Goal: Check status: Check status

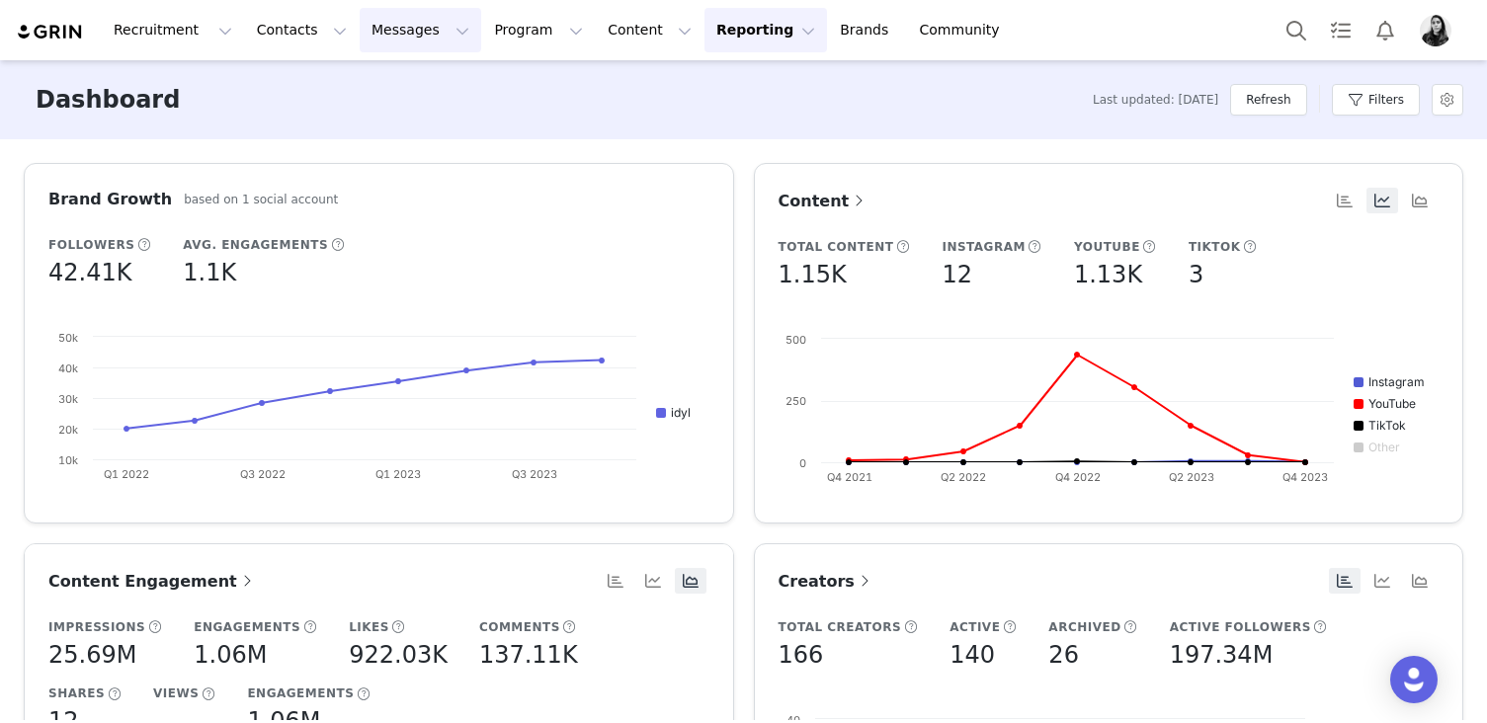
click at [386, 9] on button "Messages Messages" at bounding box center [421, 30] width 122 height 44
click at [379, 118] on p "Inbox" at bounding box center [373, 124] width 38 height 21
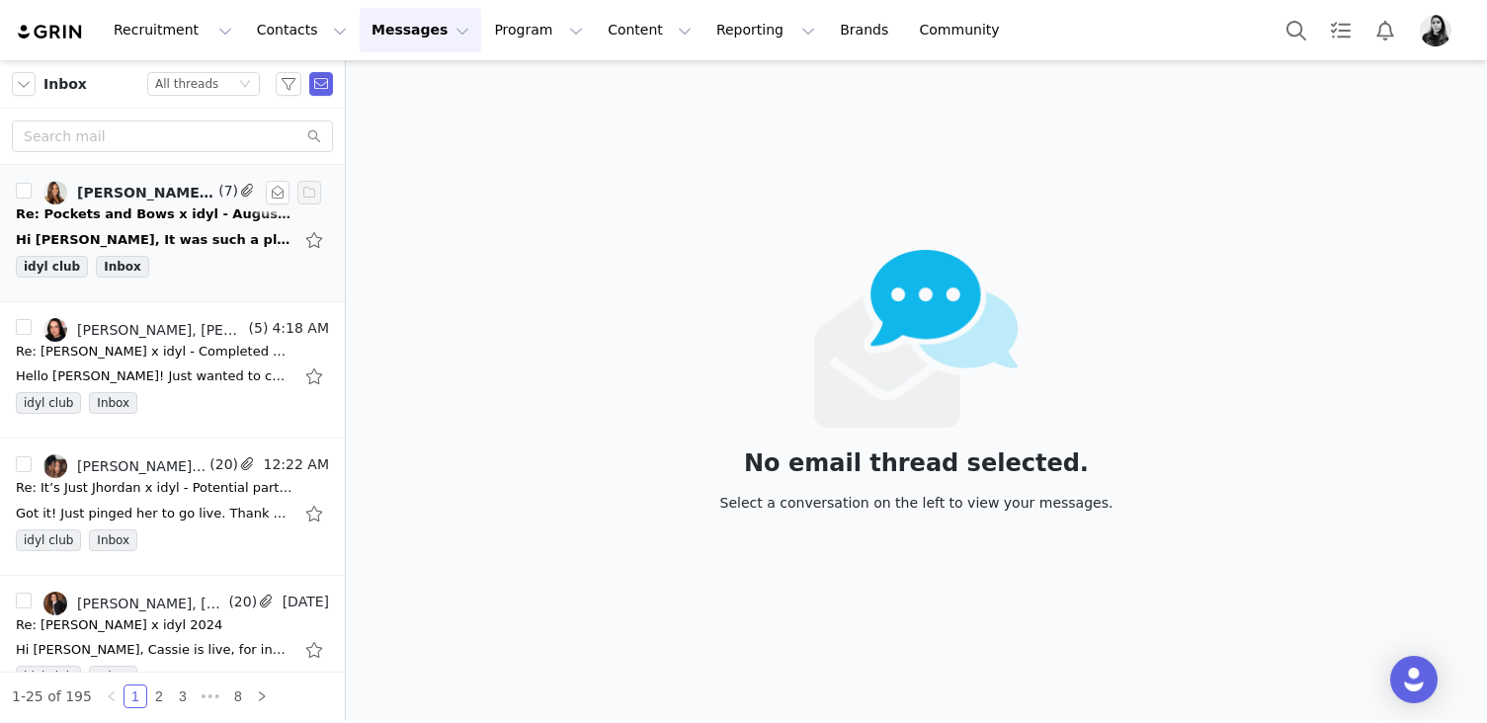
click at [197, 258] on div "idyl club Inbox" at bounding box center [172, 271] width 313 height 30
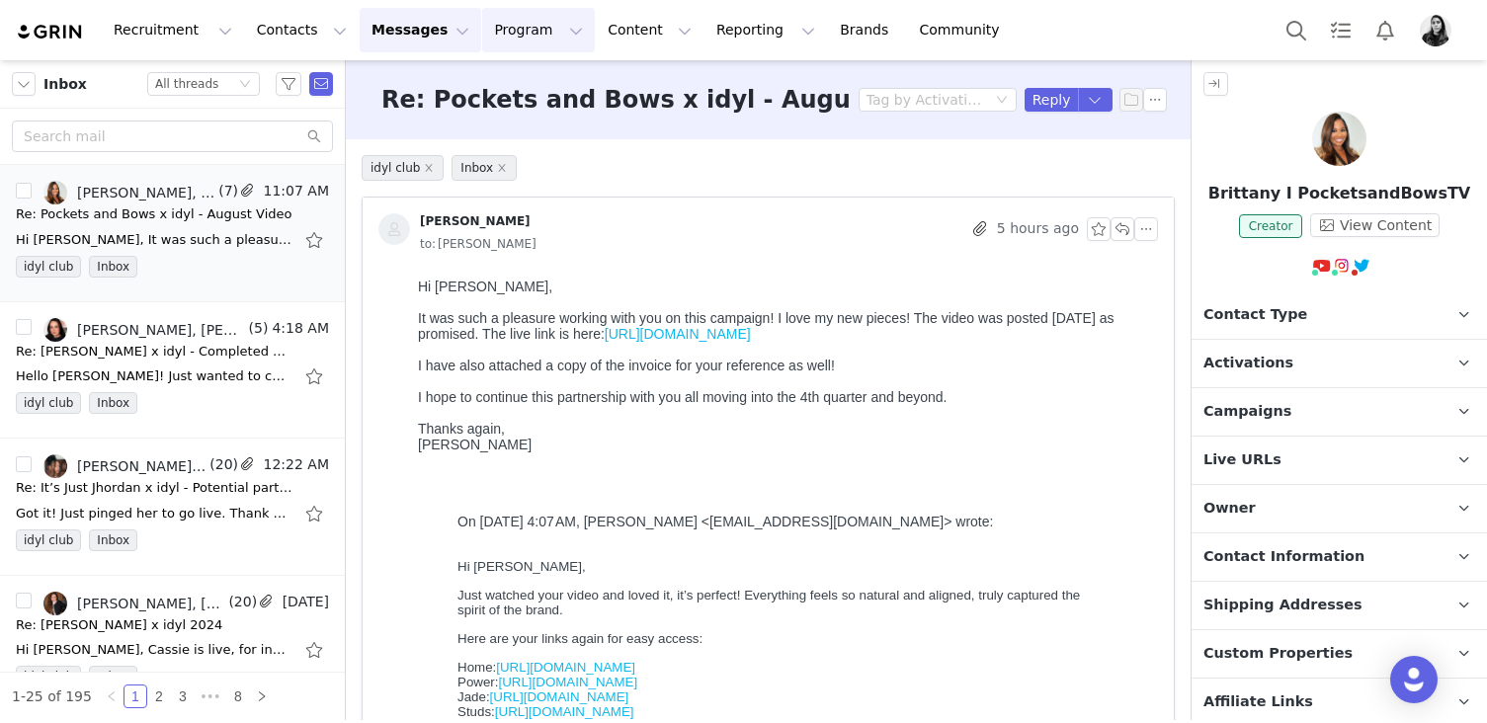
click at [494, 23] on button "Program Program" at bounding box center [538, 30] width 113 height 44
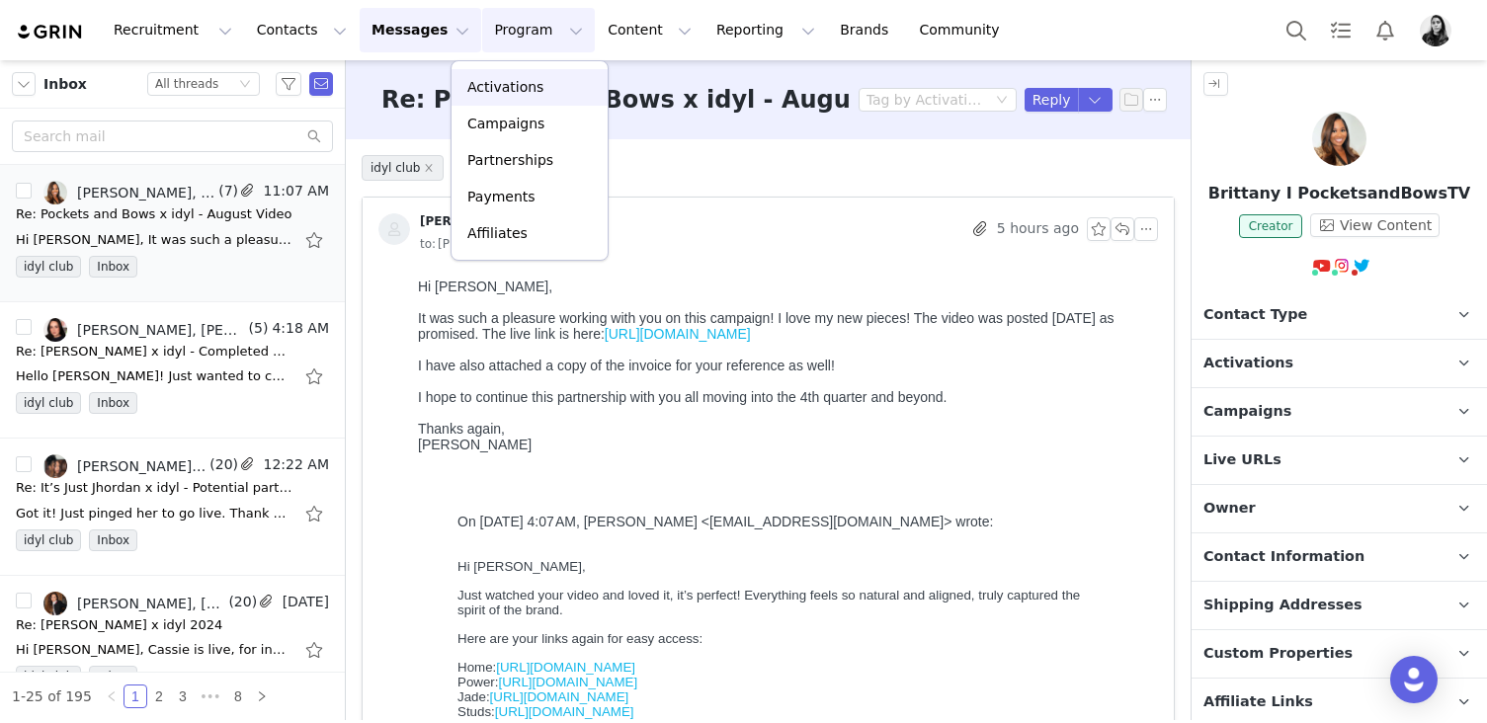
click at [491, 81] on p "Activations" at bounding box center [505, 87] width 76 height 21
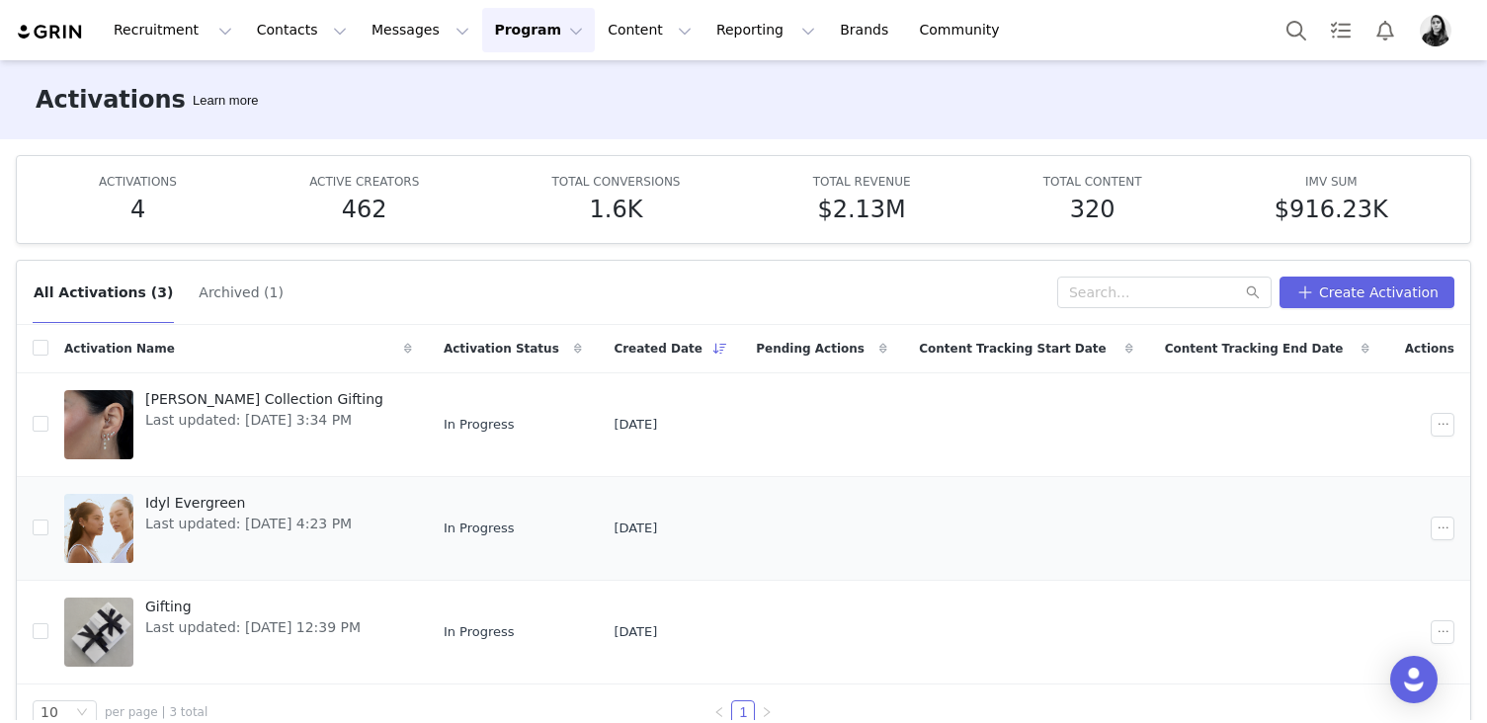
click at [216, 512] on span "Idyl Evergreen" at bounding box center [248, 503] width 207 height 21
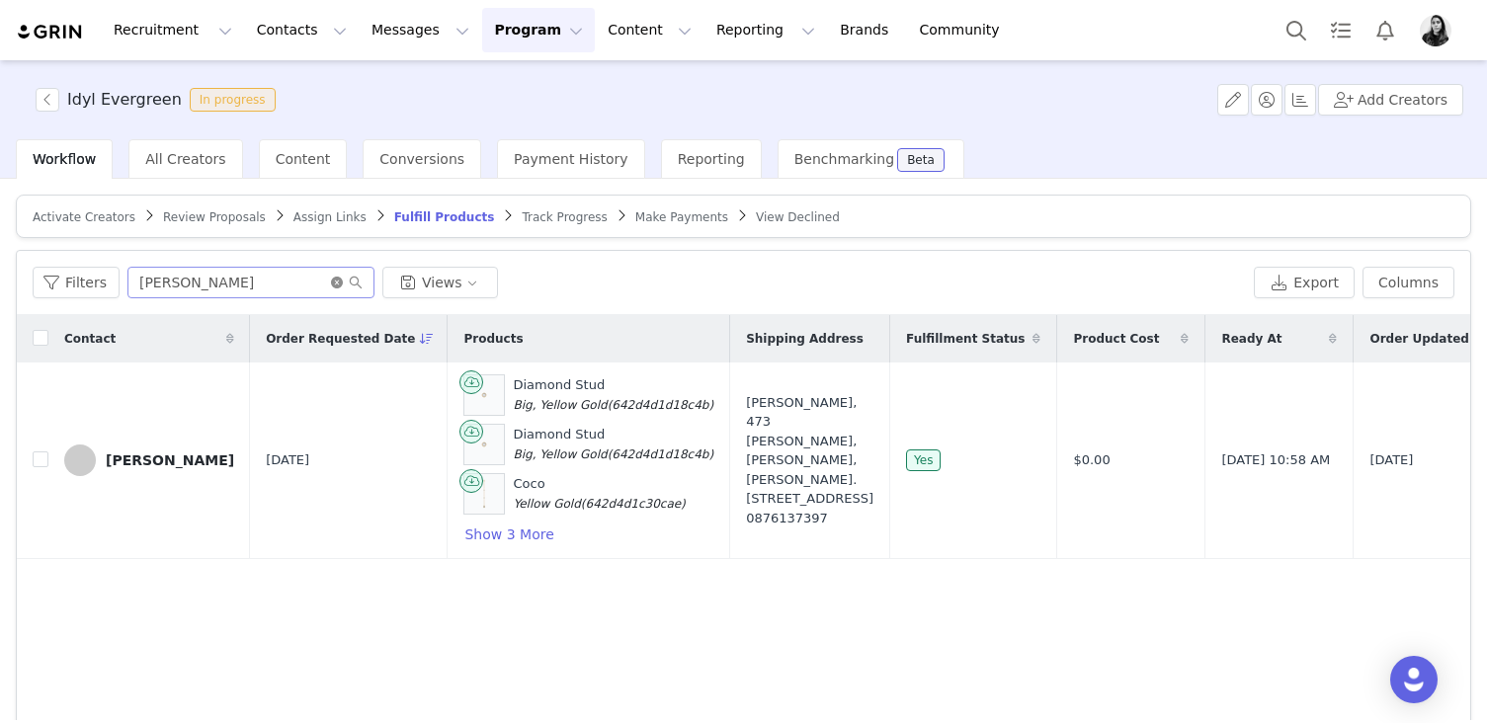
click at [335, 282] on icon "icon: close-circle" at bounding box center [337, 283] width 12 height 12
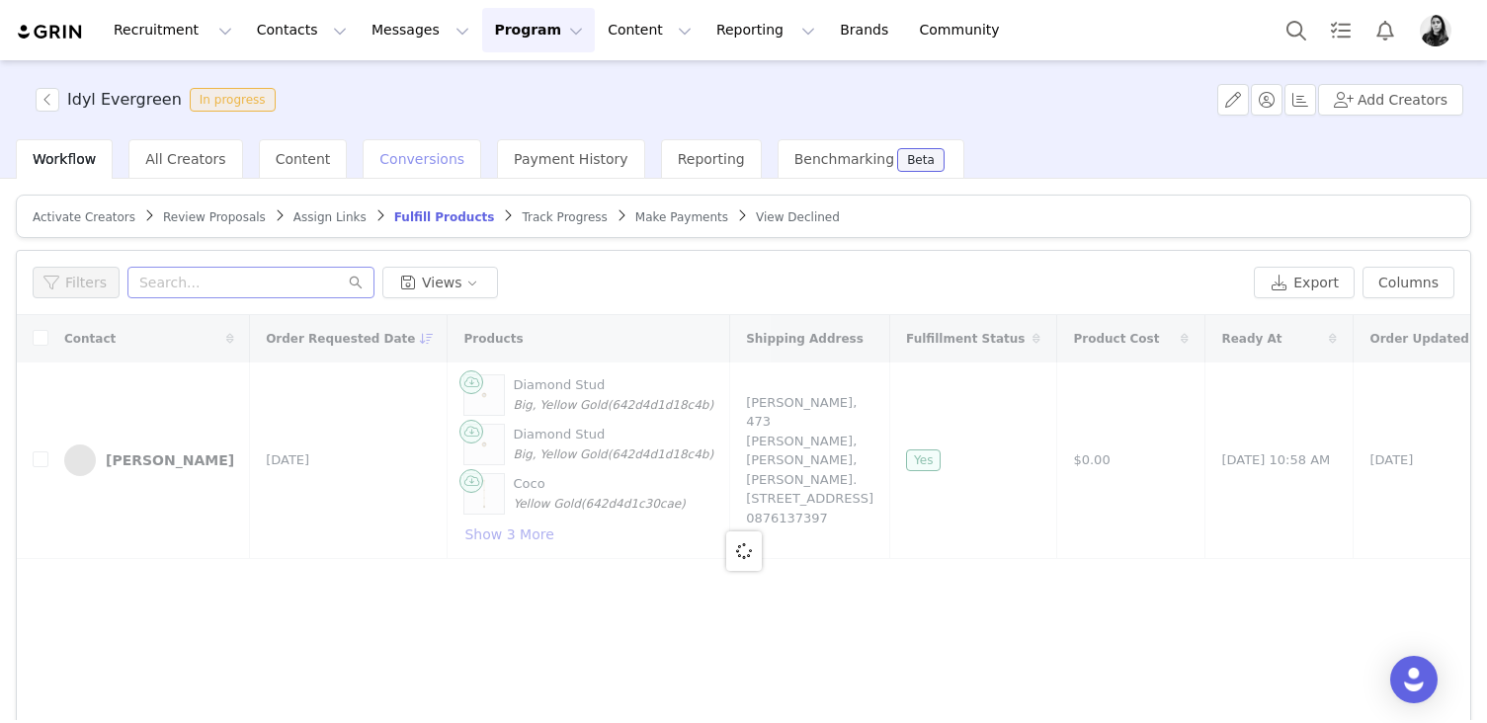
click at [407, 151] on span "Conversions" at bounding box center [421, 159] width 85 height 16
